Goal: Download file/media

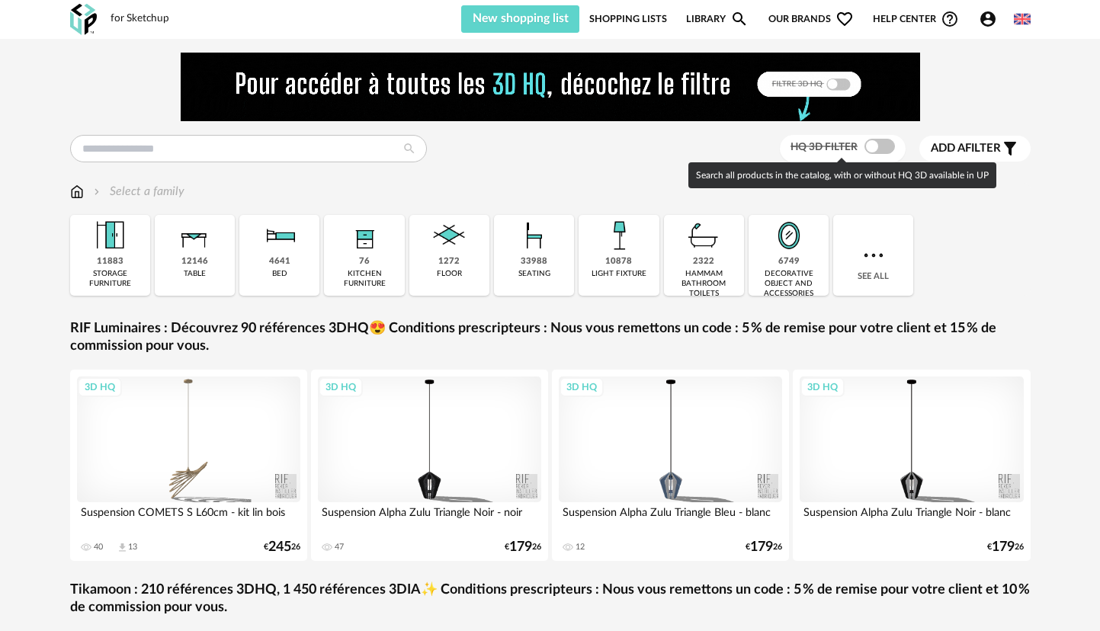
click at [874, 144] on span at bounding box center [879, 146] width 30 height 15
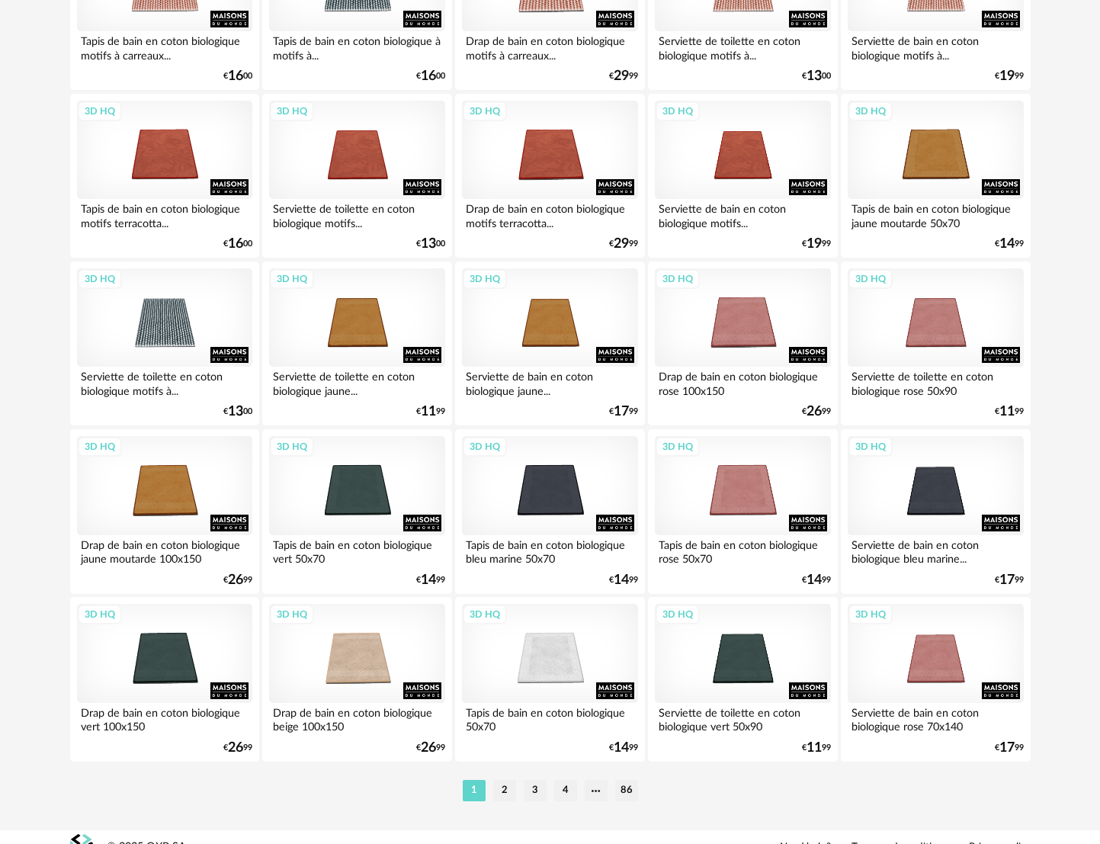
scroll to position [2988, 0]
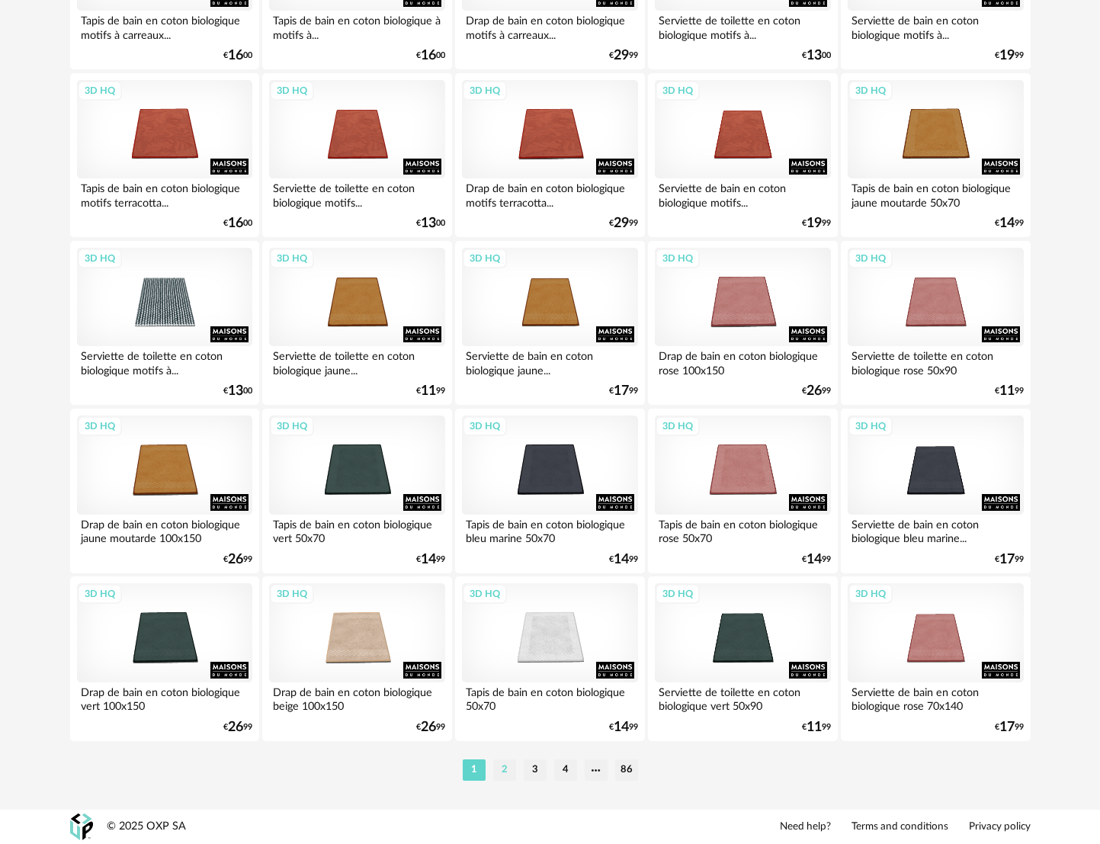
click at [502, 630] on li "2" at bounding box center [504, 769] width 23 height 21
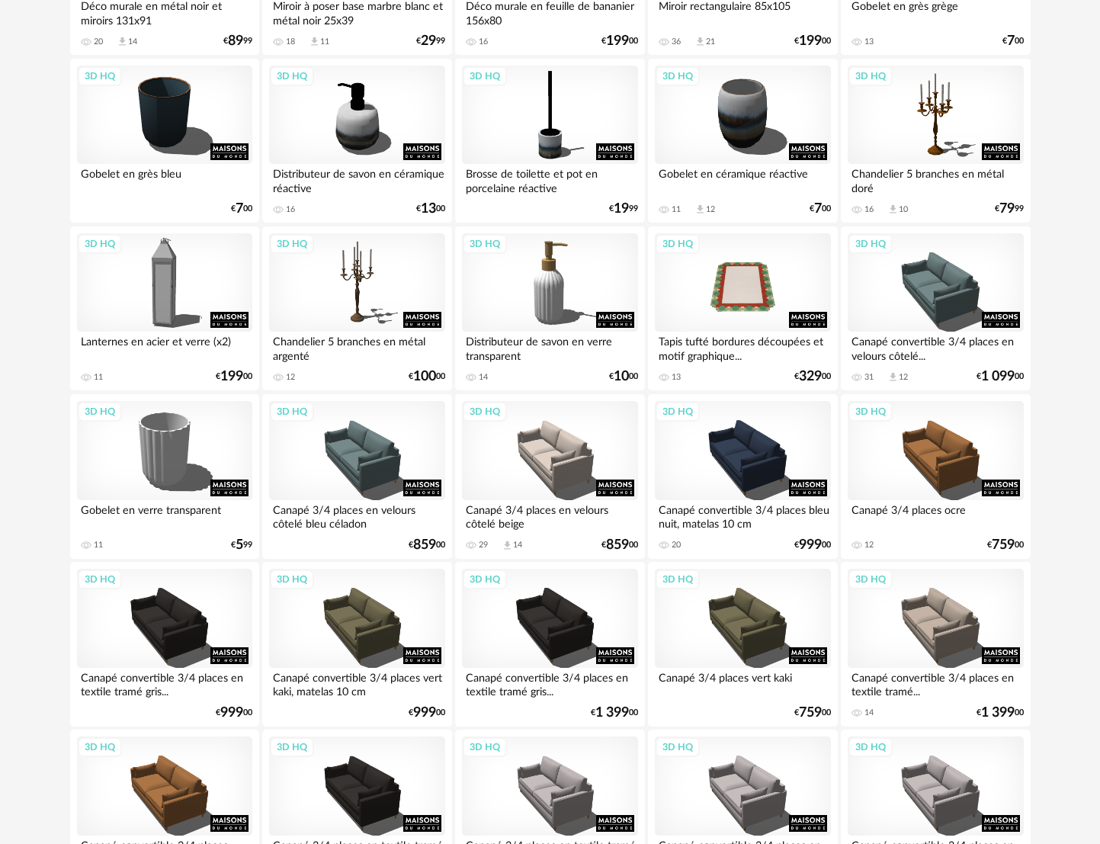
scroll to position [1220, 0]
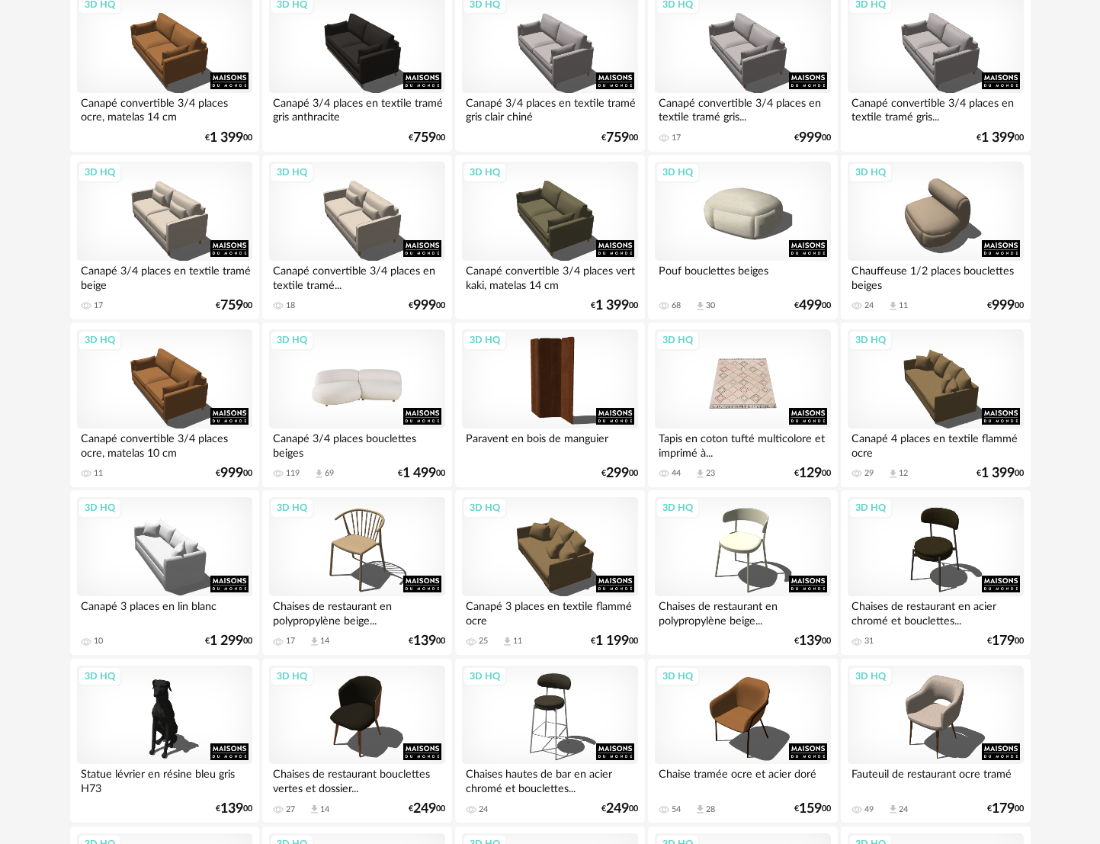
scroll to position [1906, 0]
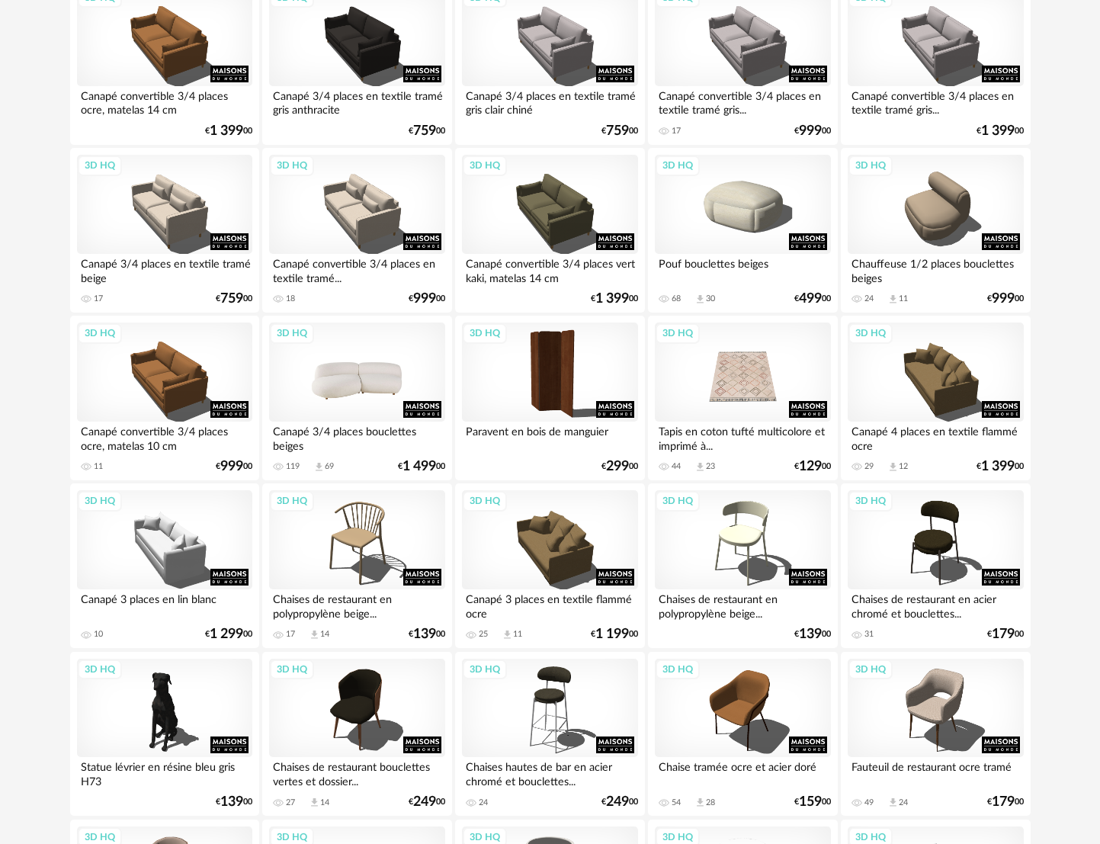
click at [364, 371] on div "3D HQ" at bounding box center [356, 371] width 175 height 99
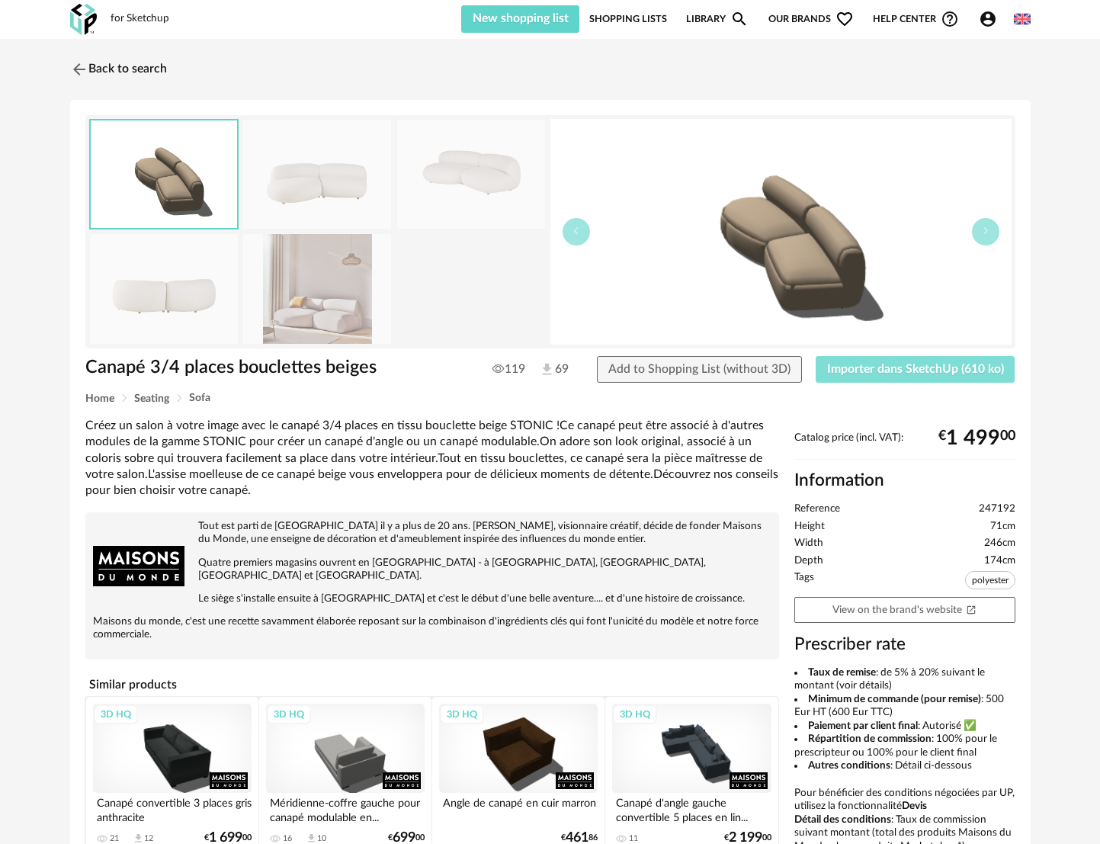
click at [906, 364] on span "Importer dans SketchUp (610 ko)" at bounding box center [915, 369] width 177 height 12
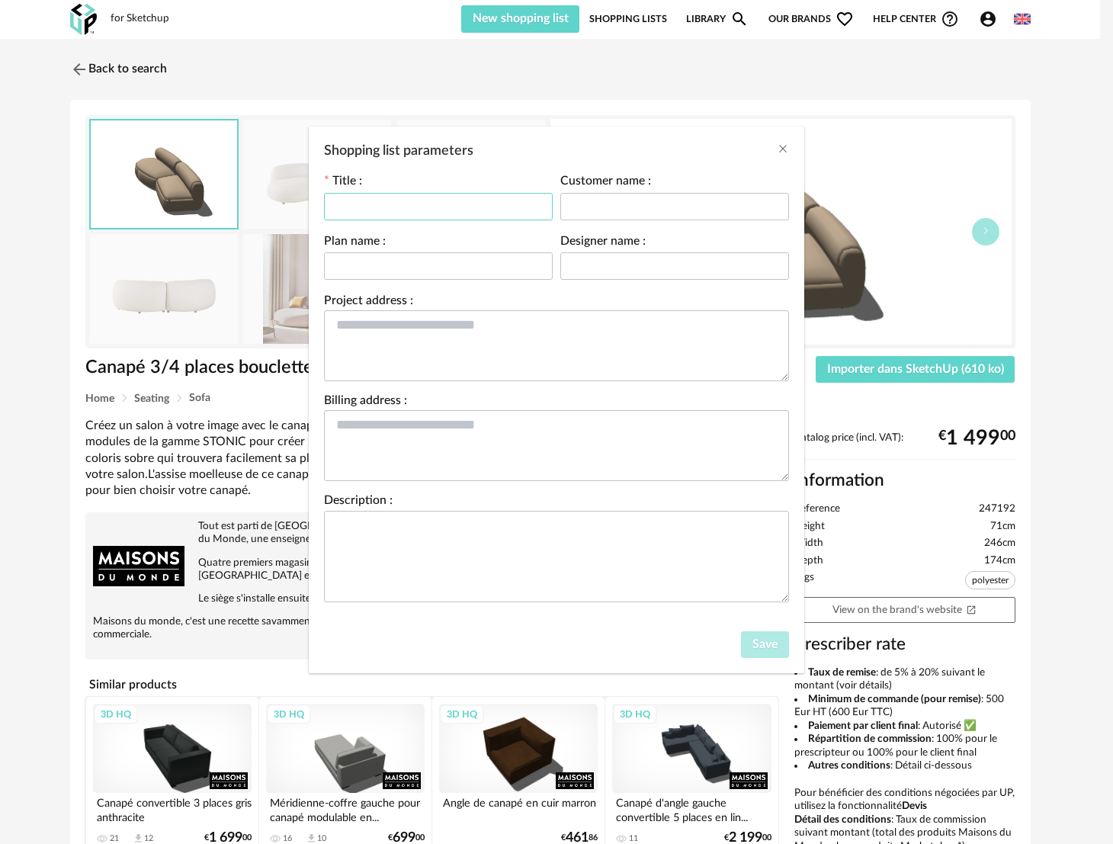
click at [439, 207] on input "Shopping list parameters" at bounding box center [438, 206] width 229 height 27
type input "**********"
click at [776, 649] on span "Save" at bounding box center [764, 644] width 25 height 12
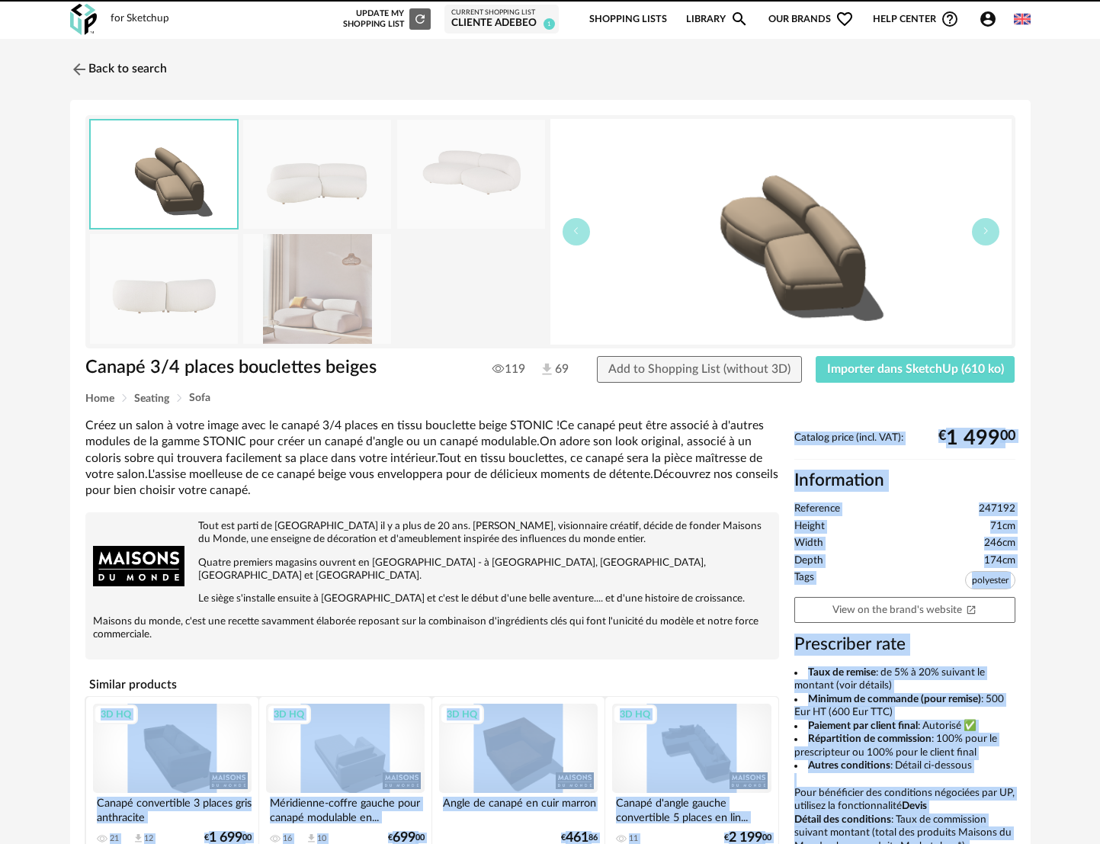
drag, startPoint x: 472, startPoint y: 640, endPoint x: 393, endPoint y: 601, distance: 87.3
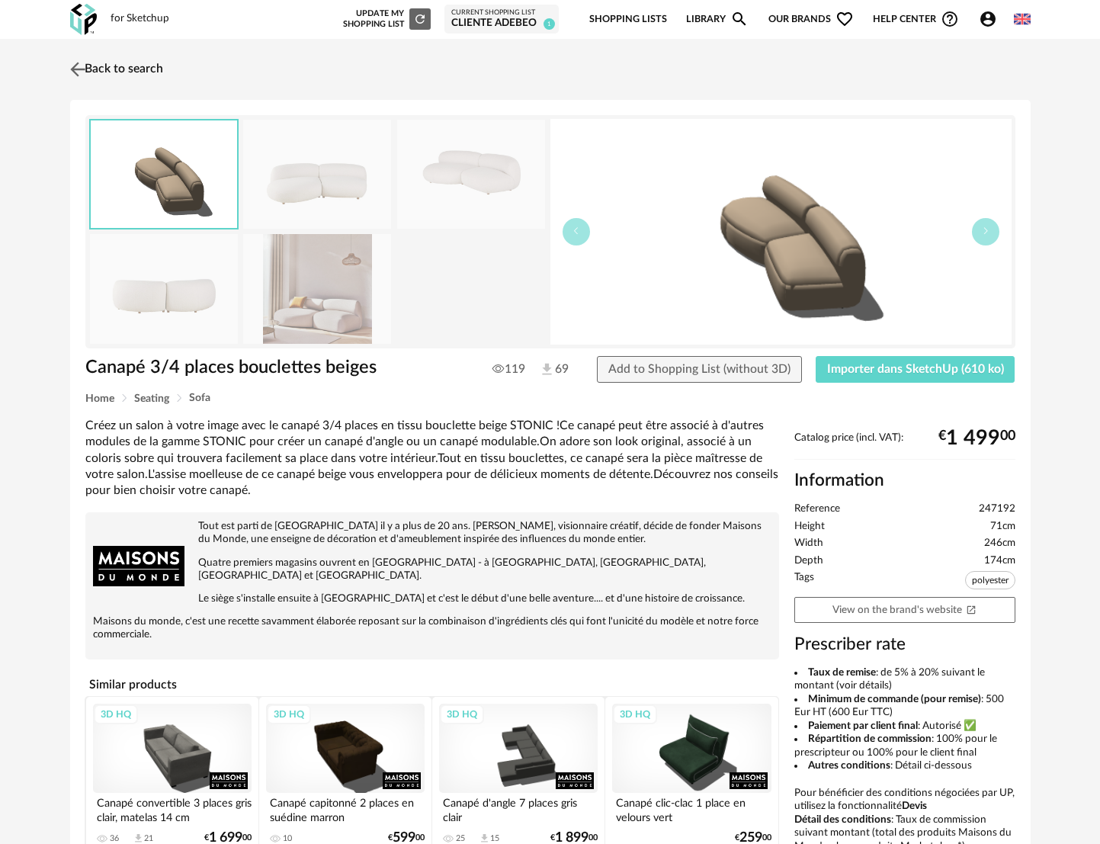
click at [70, 71] on img at bounding box center [77, 69] width 22 height 22
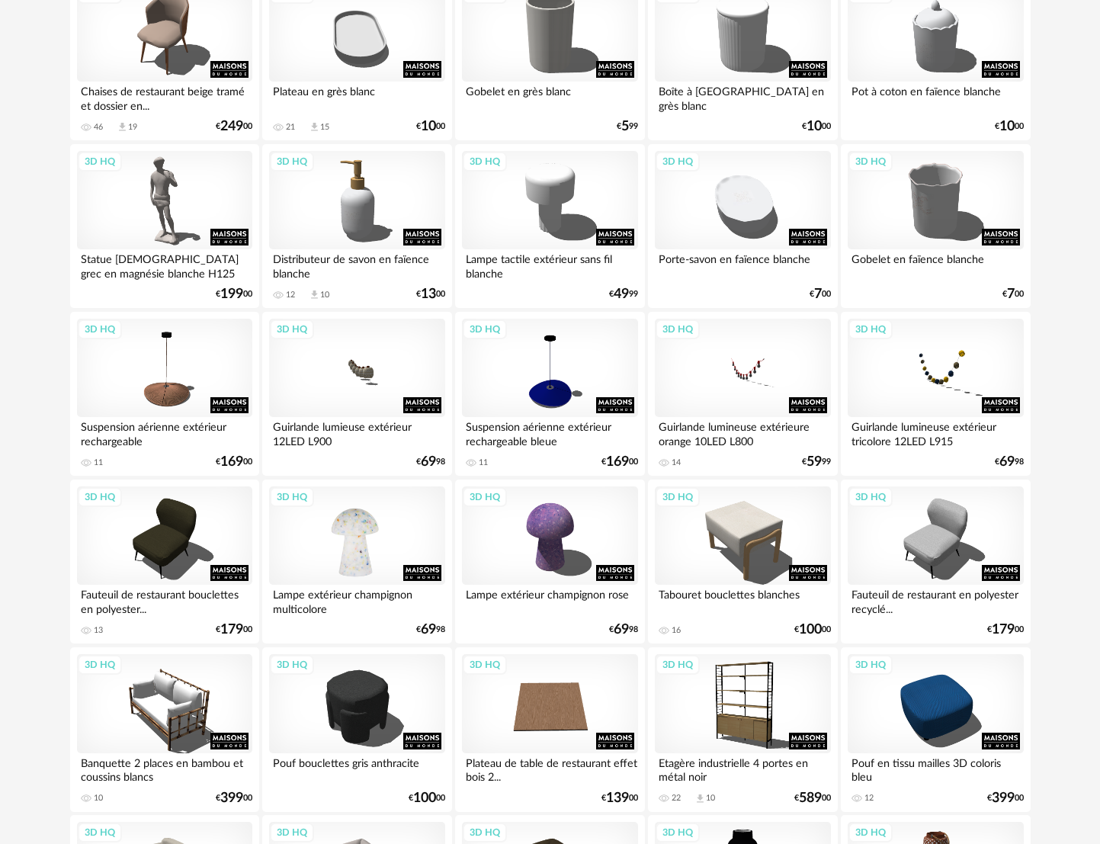
scroll to position [2683, 0]
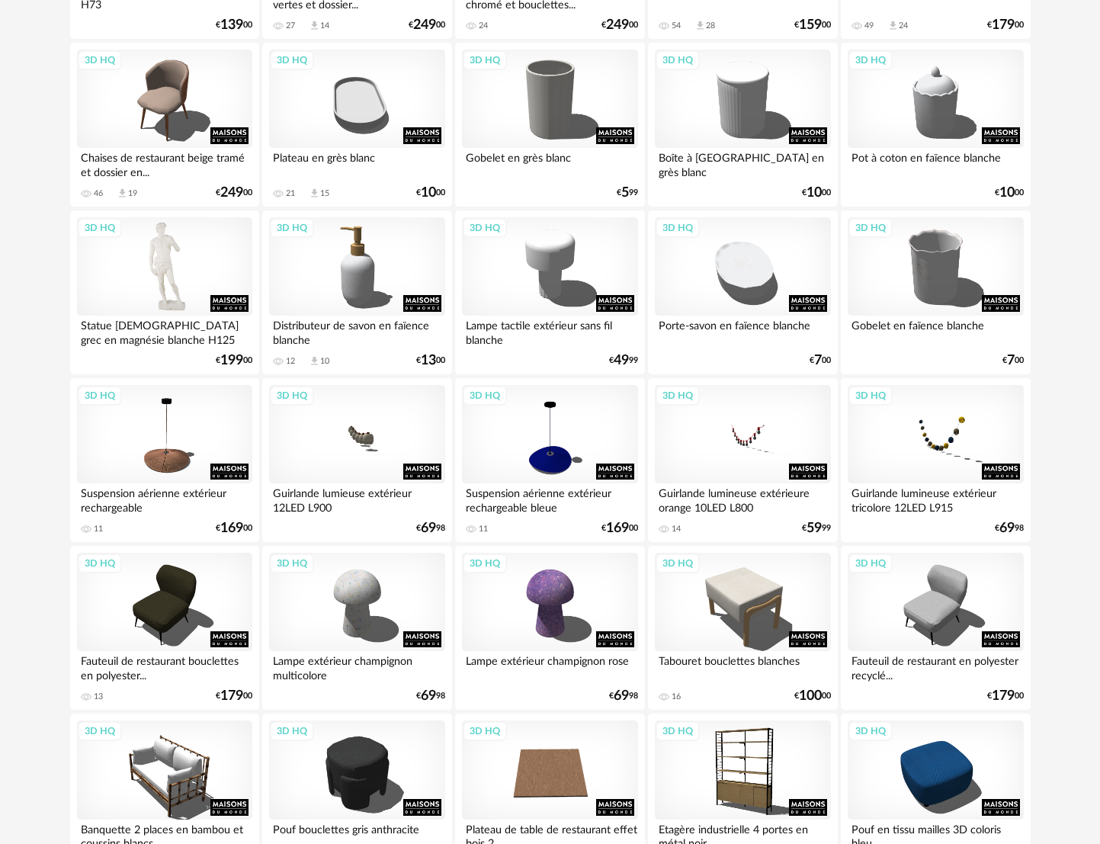
click at [172, 252] on div "3D HQ" at bounding box center [164, 266] width 175 height 99
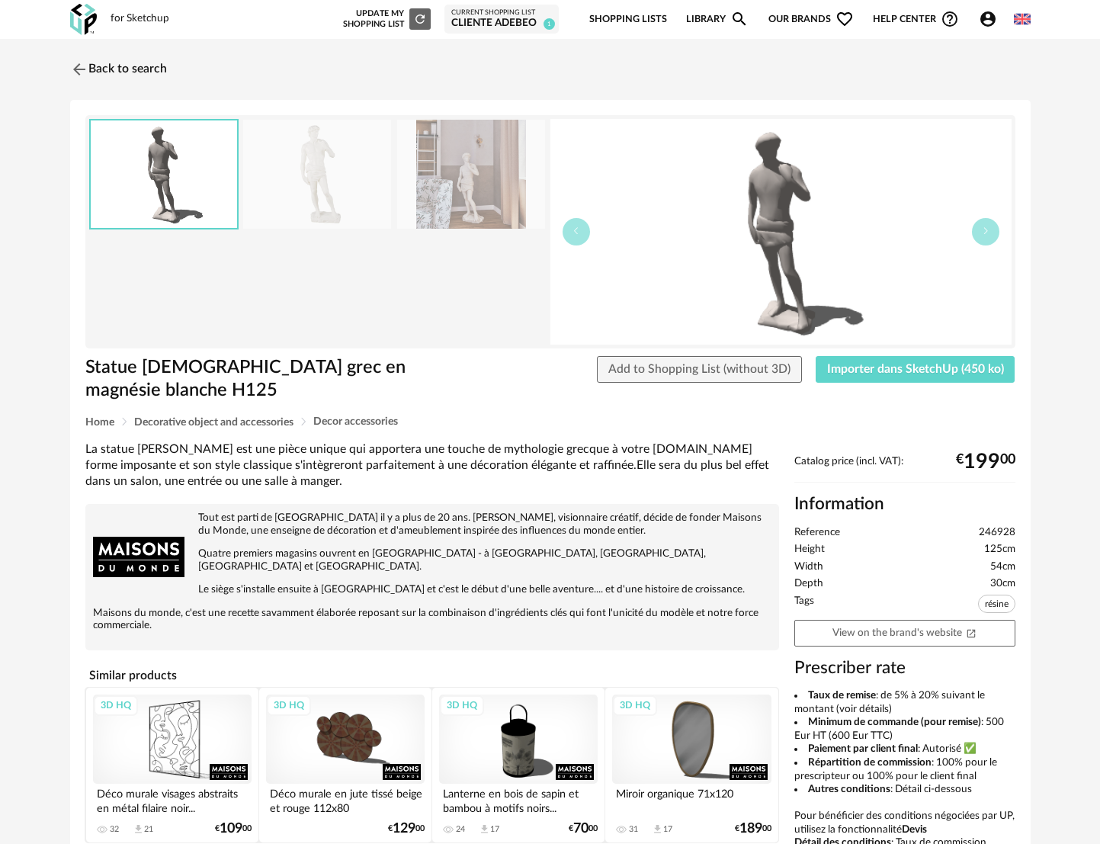
click at [1023, 24] on img at bounding box center [1022, 19] width 17 height 17
click at [1083, 233] on div "Back to search Statue dieu grec en magnésie blanche H125 Statue dieu grec en ma…" at bounding box center [550, 553] width 1100 height 1028
click at [903, 367] on span "Importer dans SketchUp (450 ko)" at bounding box center [915, 369] width 177 height 12
click at [85, 70] on img at bounding box center [77, 69] width 22 height 22
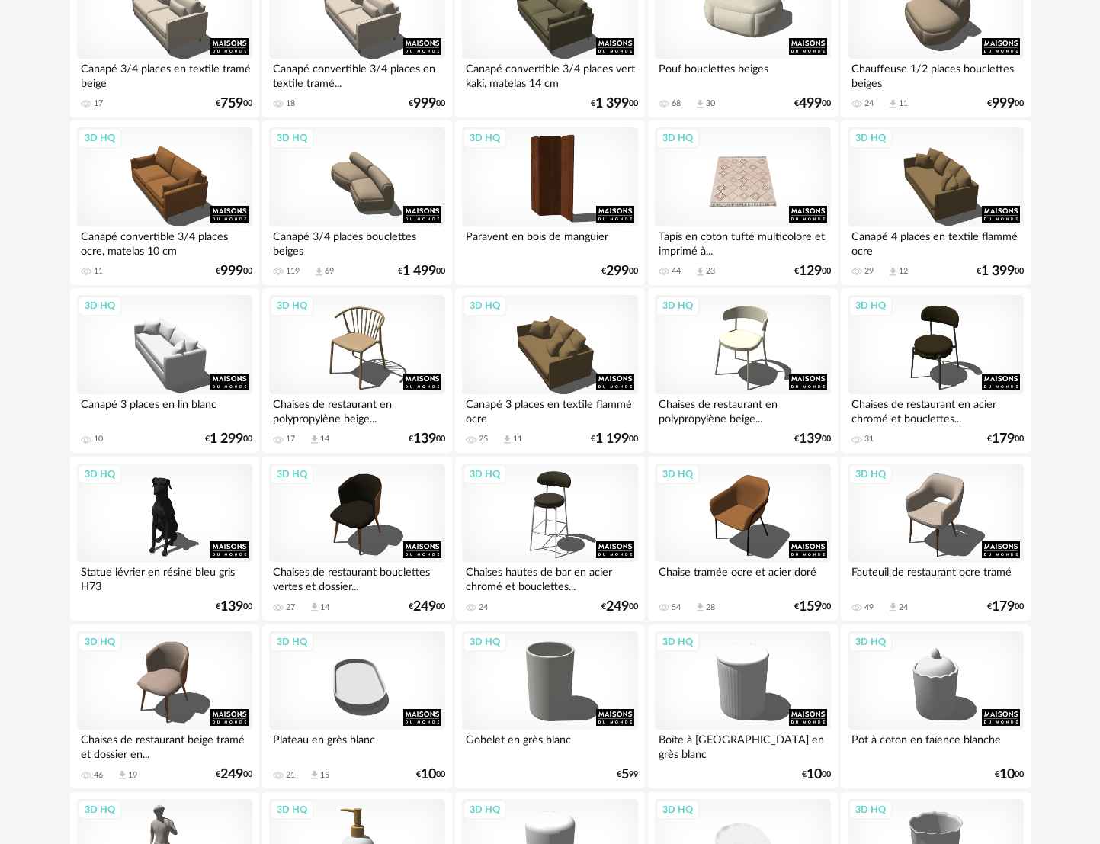
scroll to position [2130, 0]
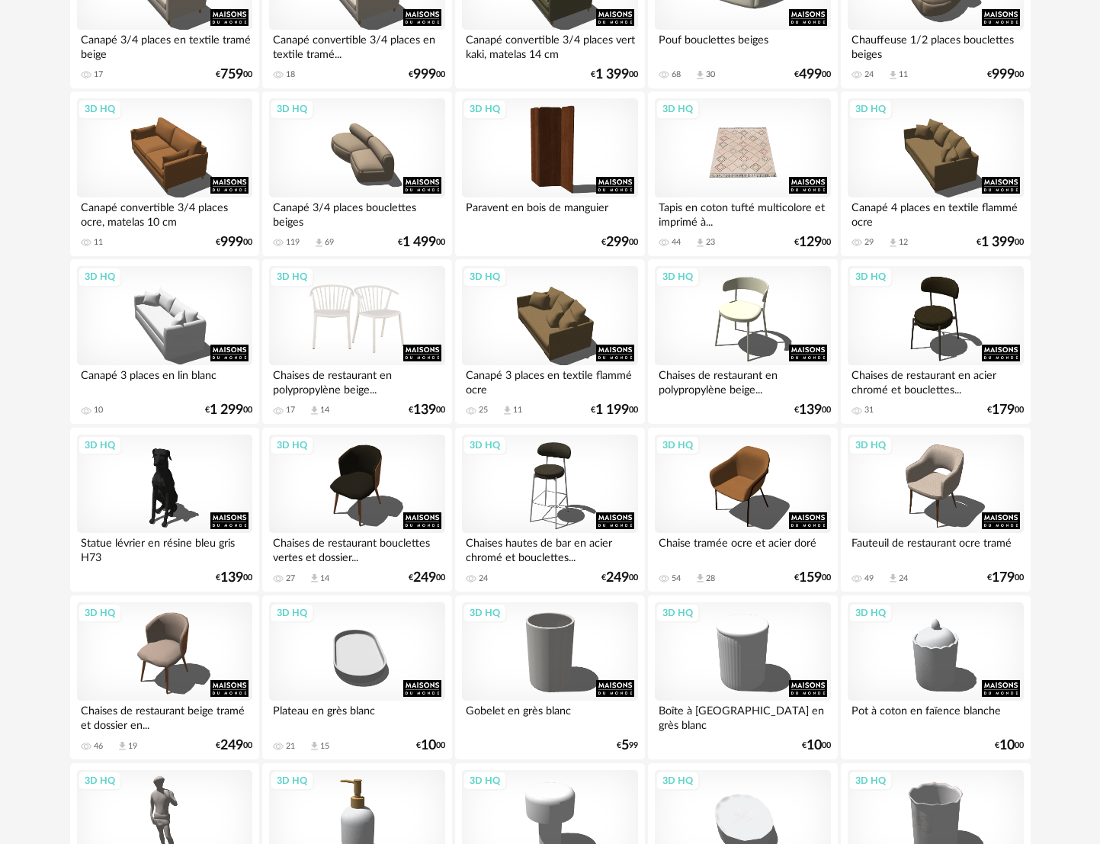
click at [351, 334] on div "3D HQ" at bounding box center [356, 315] width 175 height 99
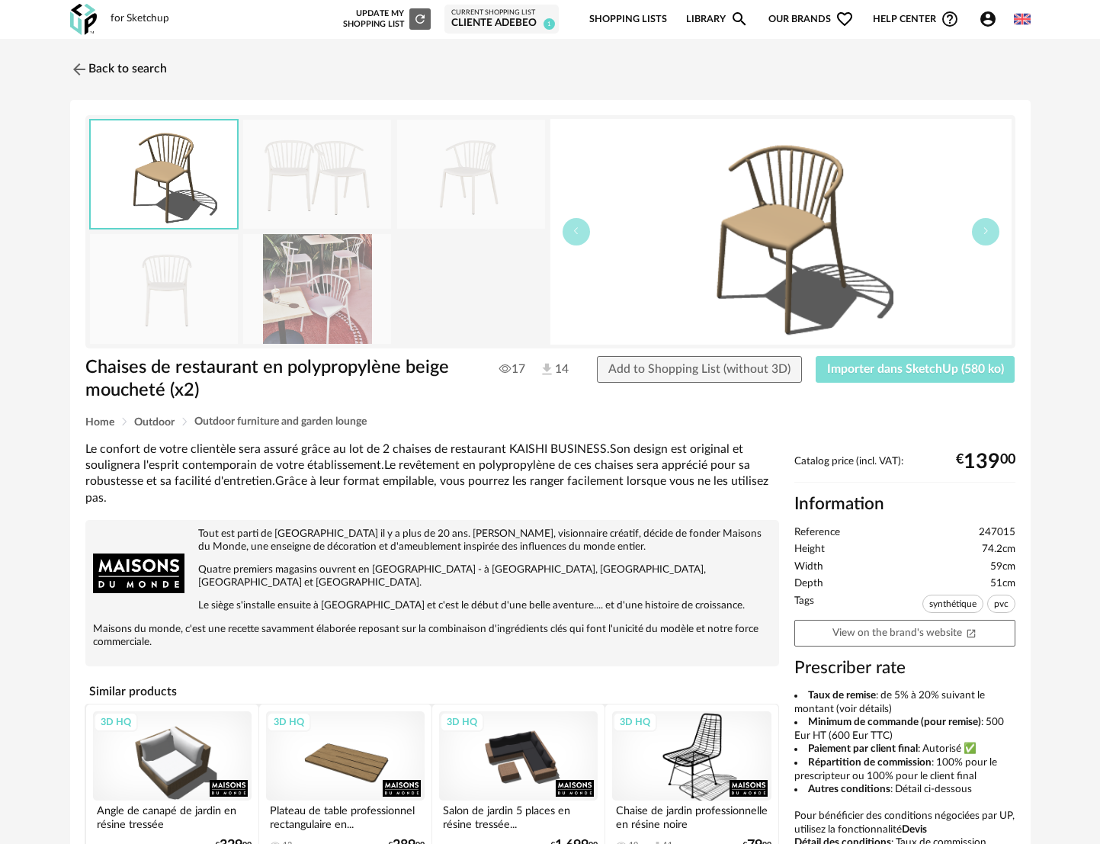
click at [927, 373] on span "Importer dans SketchUp (580 ko)" at bounding box center [915, 369] width 177 height 12
